Goal: Transaction & Acquisition: Obtain resource

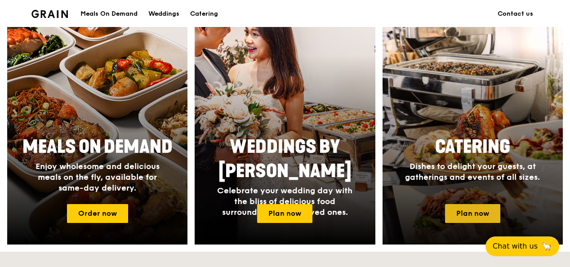
click at [476, 219] on link "Plan now" at bounding box center [472, 213] width 55 height 19
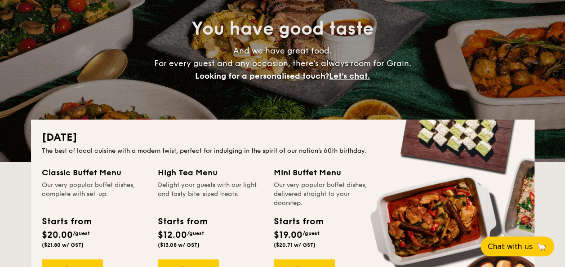
scroll to position [180, 0]
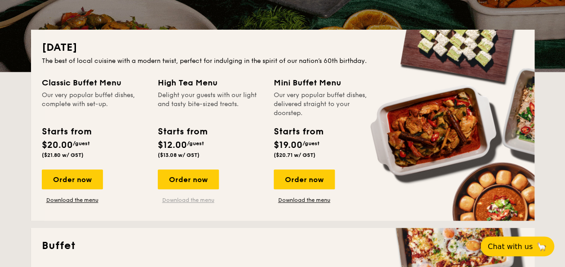
click at [191, 199] on link "Download the menu" at bounding box center [188, 199] width 61 height 7
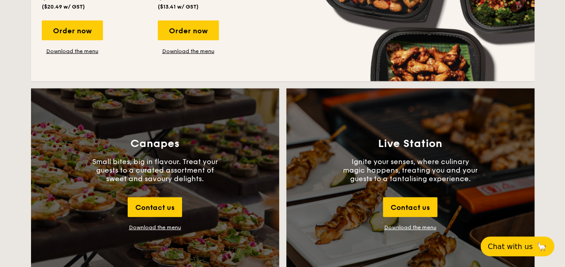
scroll to position [989, 0]
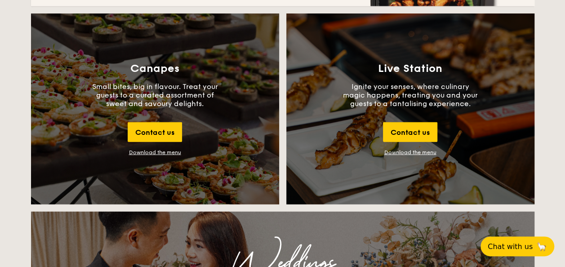
click at [174, 153] on div "Download the menu" at bounding box center [155, 152] width 52 height 6
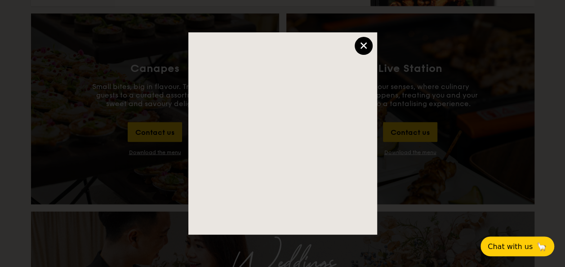
click at [366, 40] on div "×" at bounding box center [364, 46] width 18 height 18
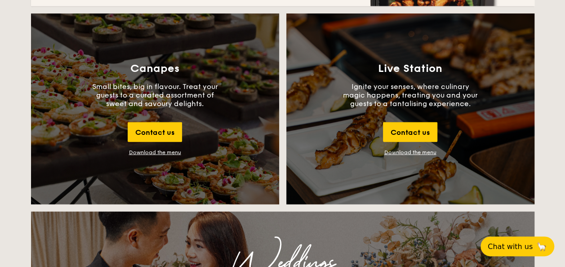
click at [412, 153] on link "Download the menu" at bounding box center [410, 152] width 52 height 6
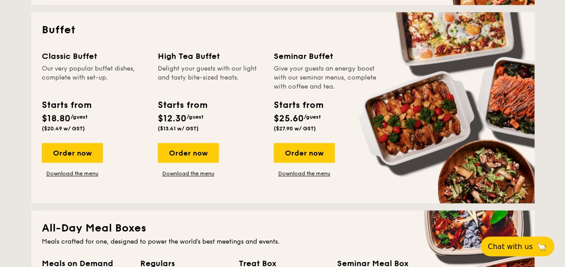
scroll to position [449, 0]
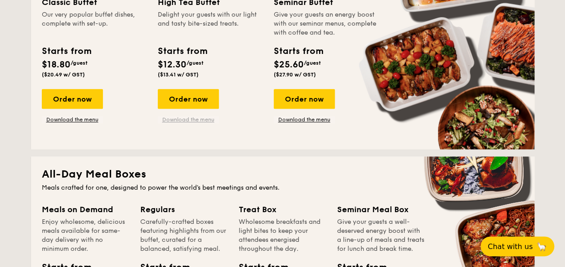
click at [207, 120] on link "Download the menu" at bounding box center [188, 119] width 61 height 7
